Goal: Find specific page/section: Find specific page/section

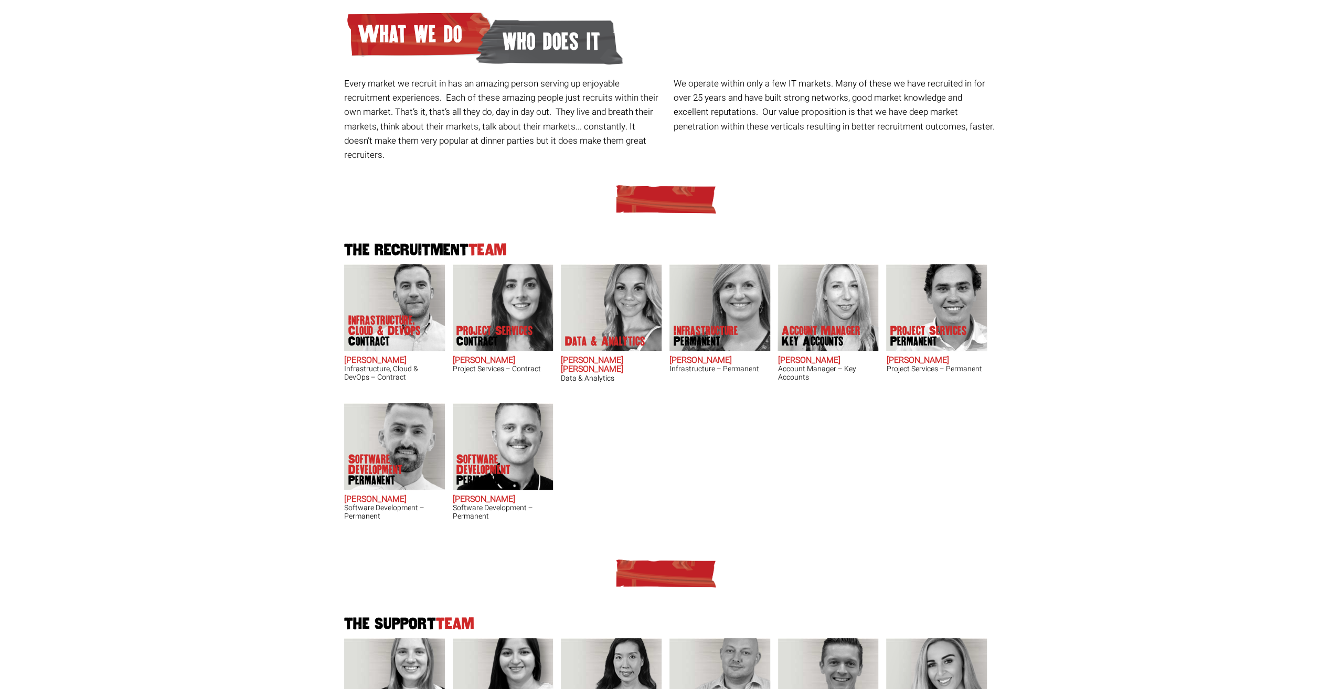
scroll to position [157, 0]
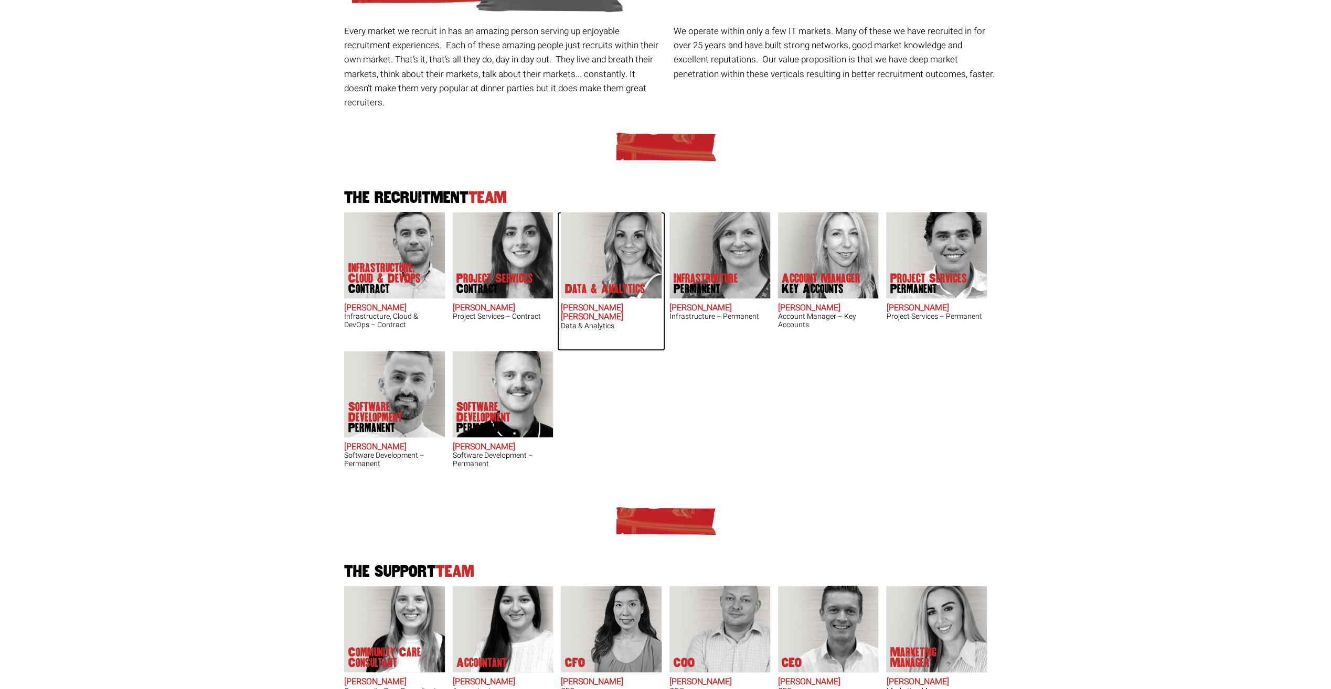
click at [606, 238] on img at bounding box center [611, 255] width 101 height 87
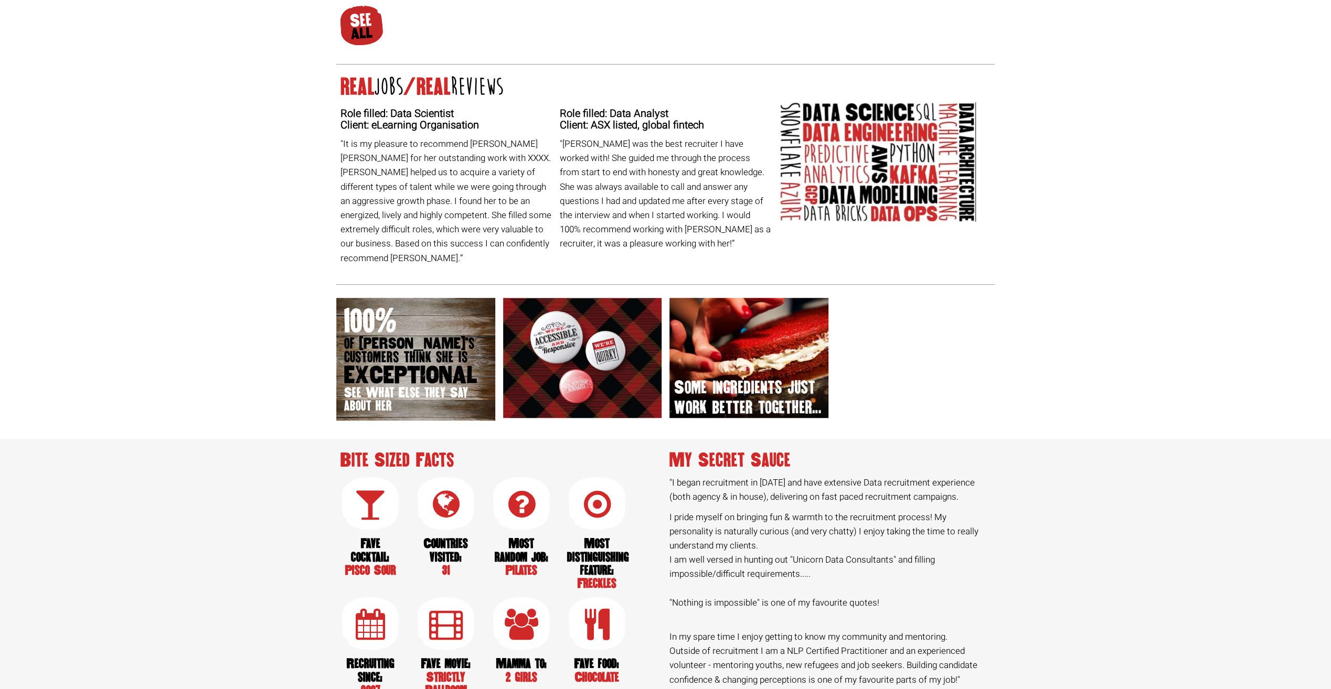
scroll to position [577, 0]
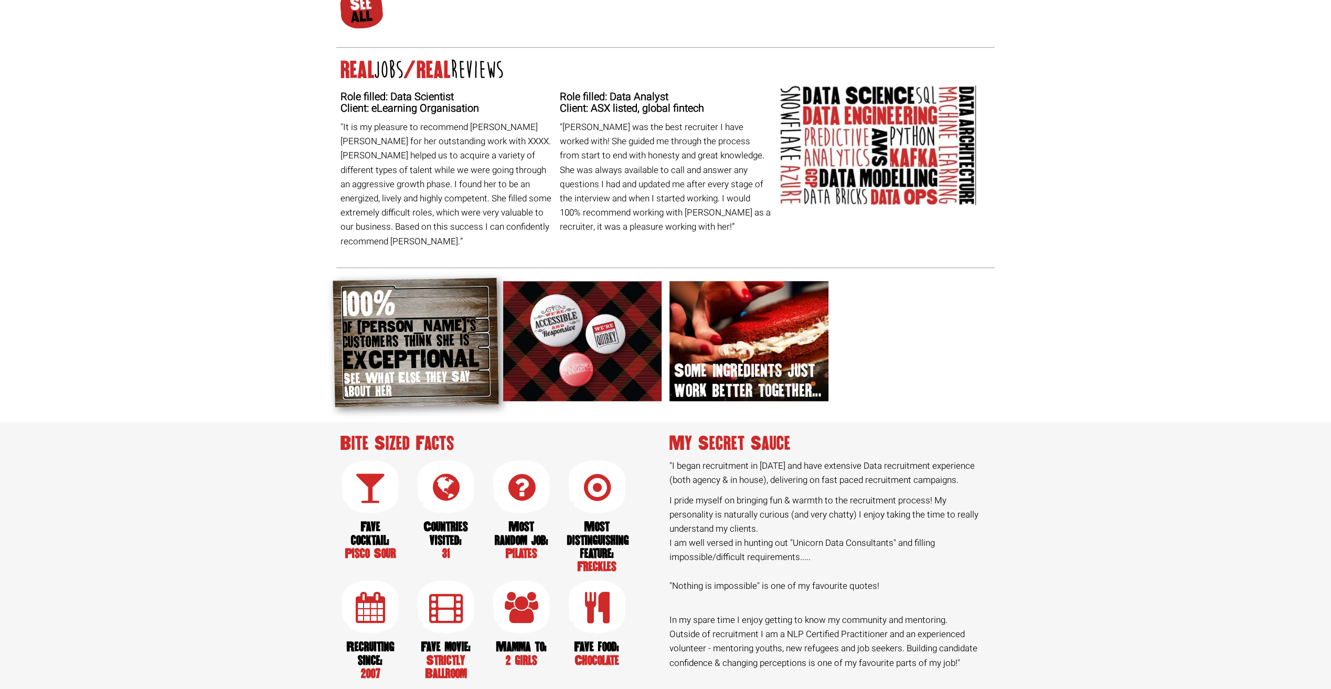
click at [393, 332] on span "customers think she is" at bounding box center [415, 340] width 147 height 17
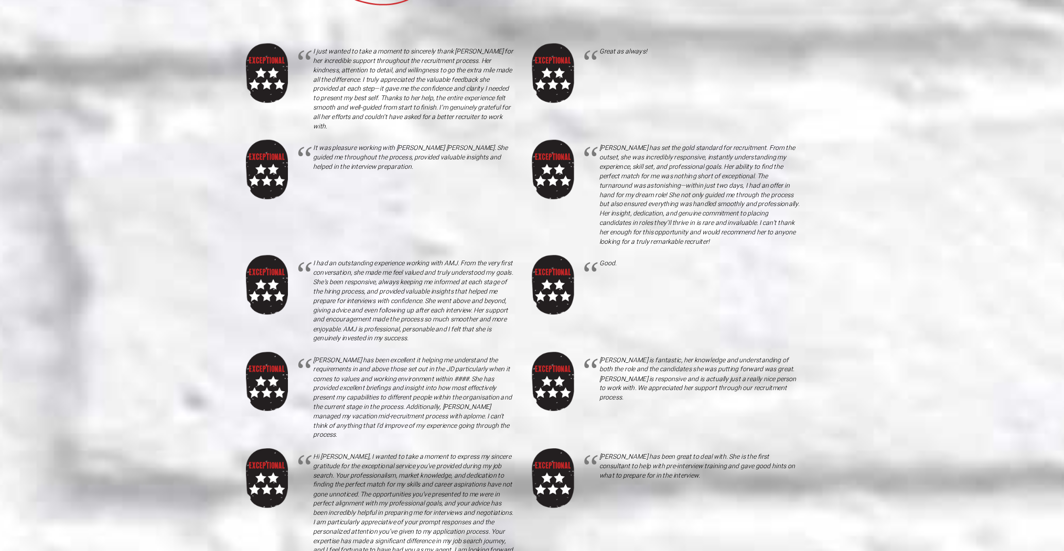
scroll to position [472, 0]
